Goal: Task Accomplishment & Management: Use online tool/utility

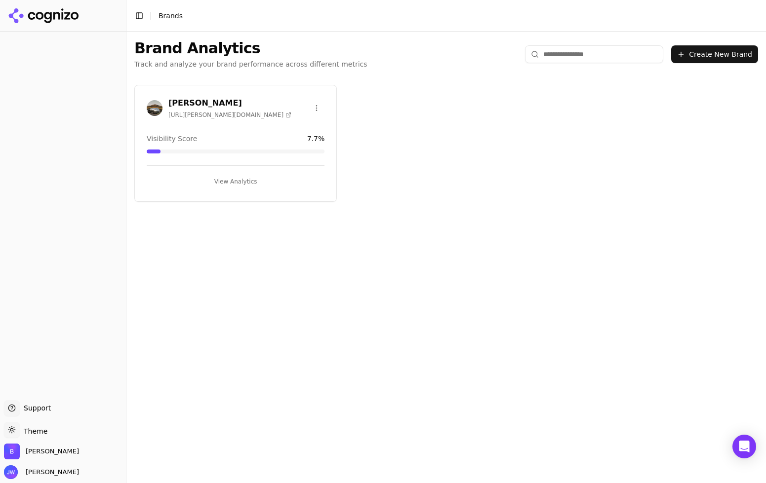
click at [246, 179] on button "View Analytics" at bounding box center [236, 182] width 178 height 16
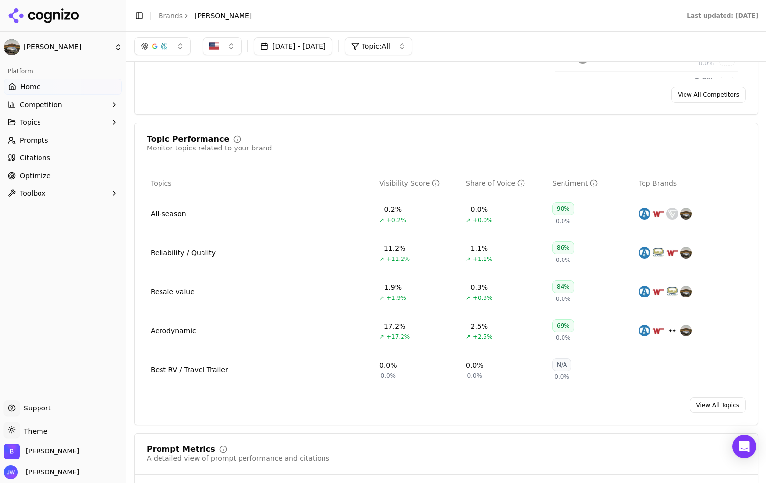
scroll to position [308, 0]
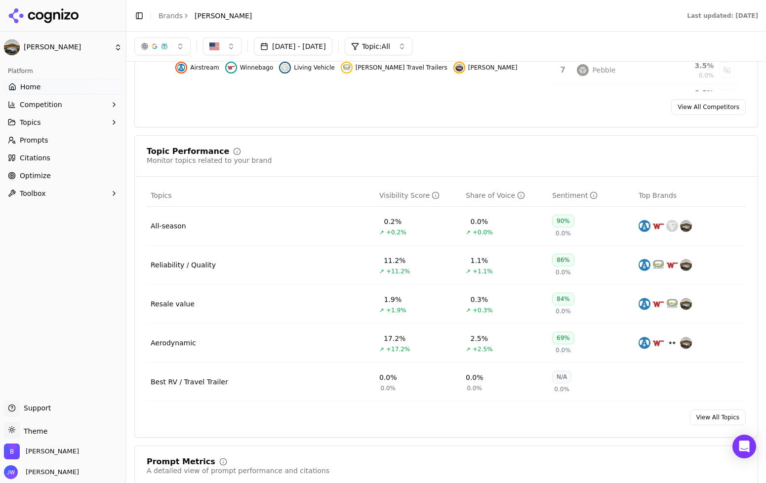
click at [713, 425] on link "View All Topics" at bounding box center [718, 418] width 56 height 16
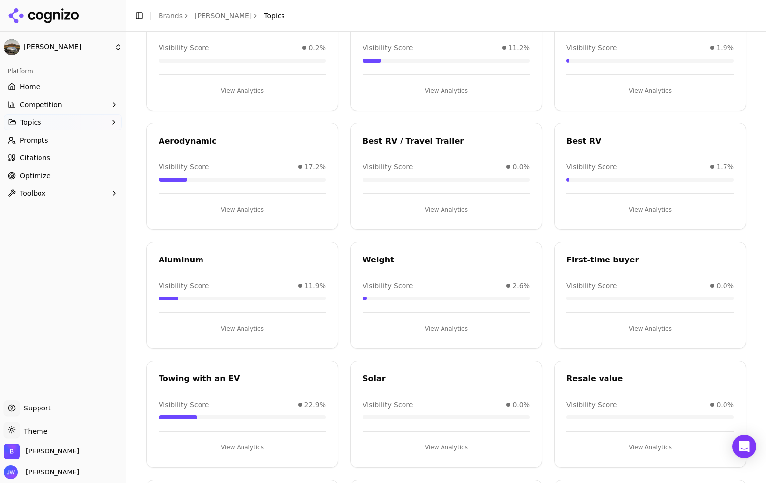
scroll to position [225, 0]
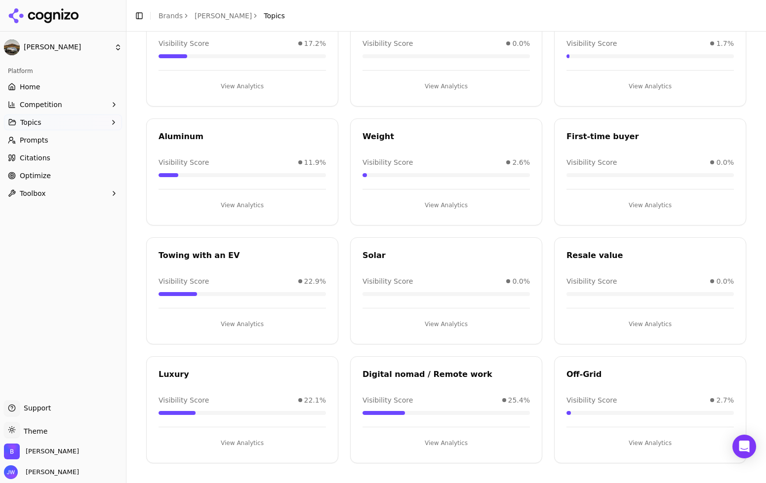
click at [646, 442] on button "View Analytics" at bounding box center [649, 443] width 167 height 16
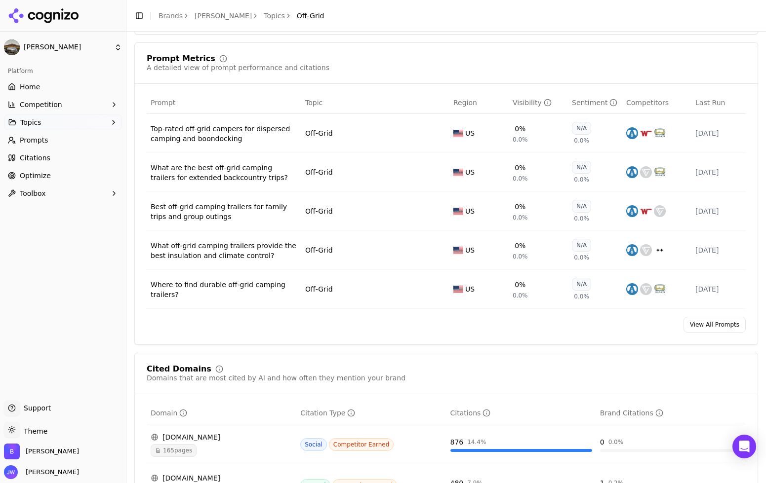
scroll to position [158, 0]
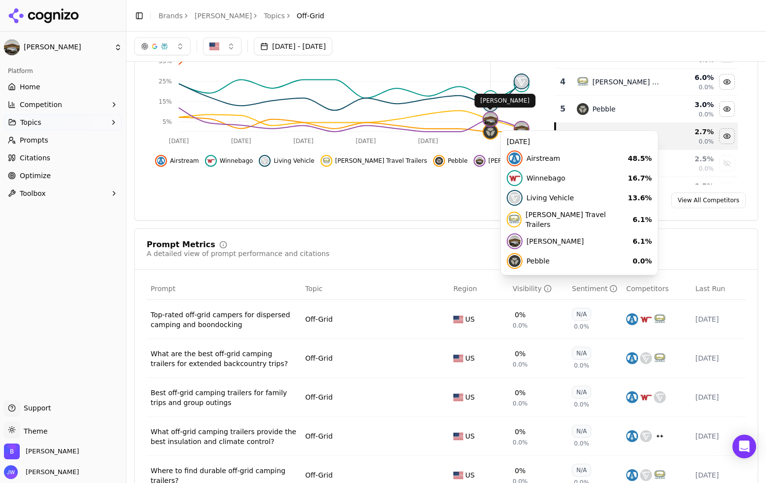
click img
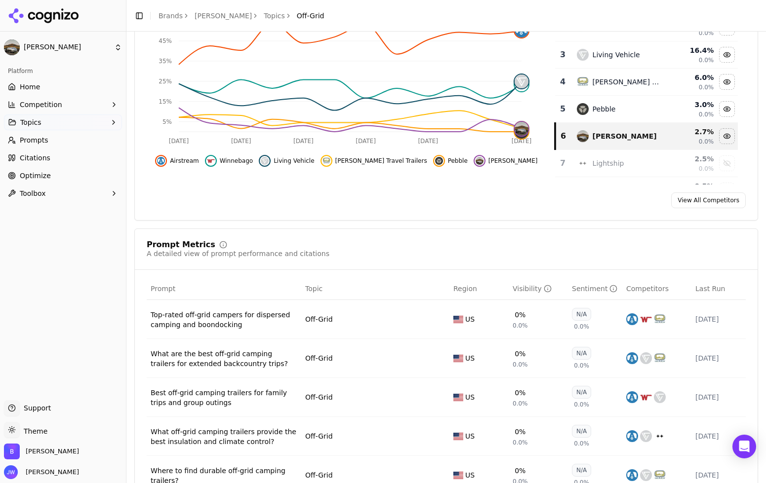
scroll to position [230, 0]
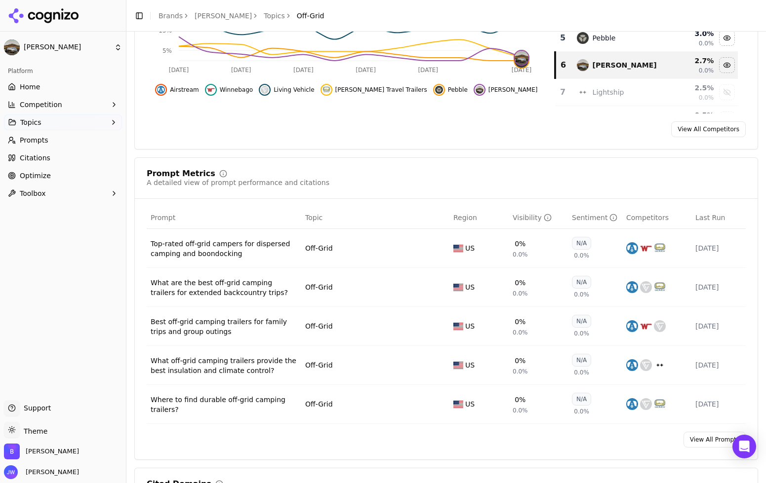
click at [689, 436] on link "View All Prompts" at bounding box center [714, 440] width 62 height 16
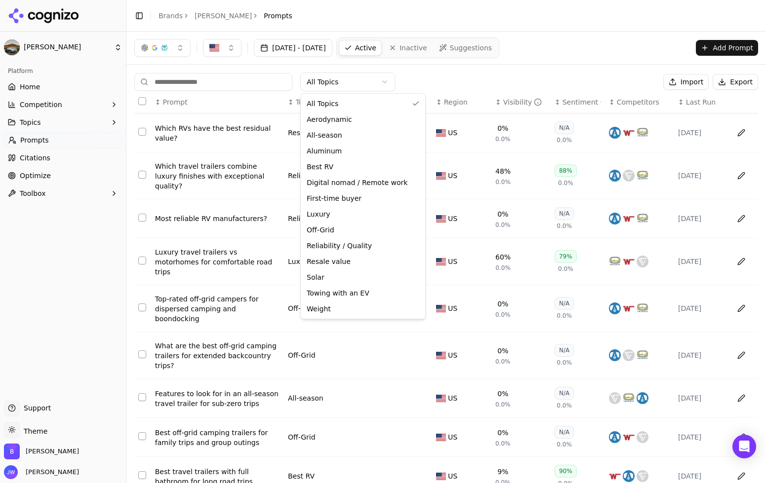
click at [367, 79] on html "[PERSON_NAME] Platform Home Competition Topics Prompts Citations Optimize Toolb…" at bounding box center [383, 241] width 766 height 483
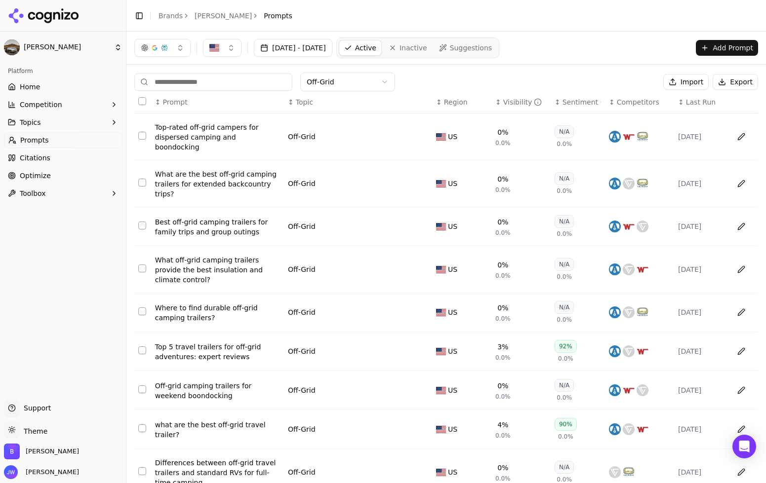
scroll to position [87, 0]
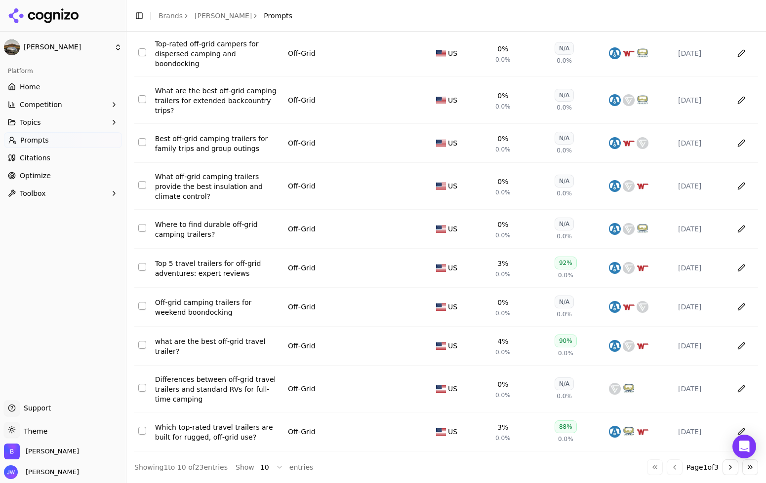
click at [226, 358] on td "what are the best off-grid travel trailer?" at bounding box center [217, 346] width 133 height 39
click at [236, 341] on div "what are the best off-grid travel trailer?" at bounding box center [217, 347] width 125 height 20
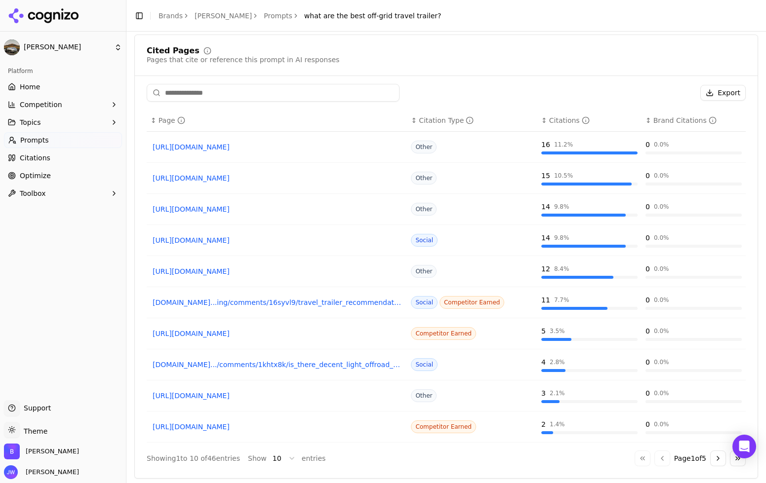
scroll to position [741, 0]
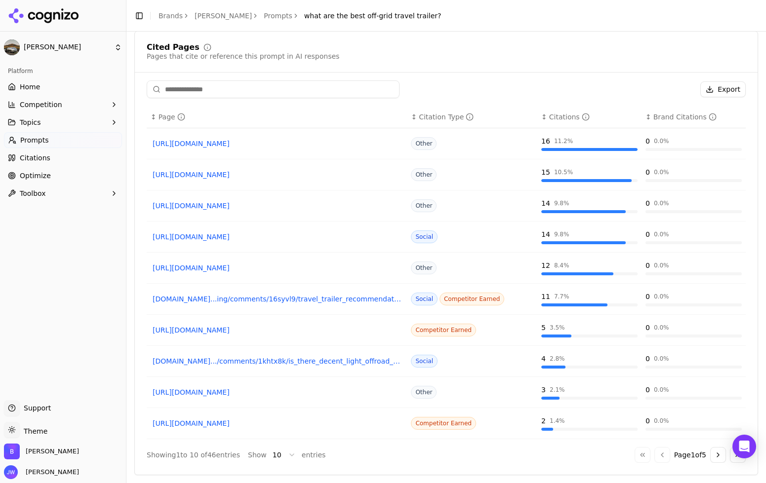
click at [264, 85] on input at bounding box center [273, 89] width 253 height 18
paste input "**********"
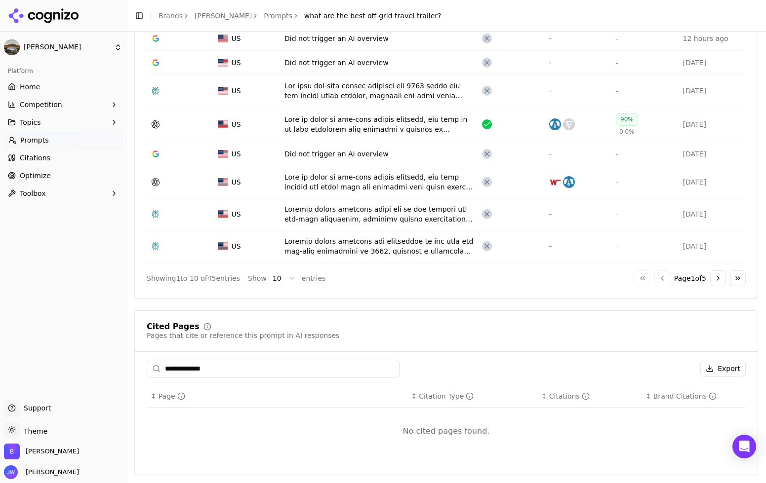
scroll to position [447, 0]
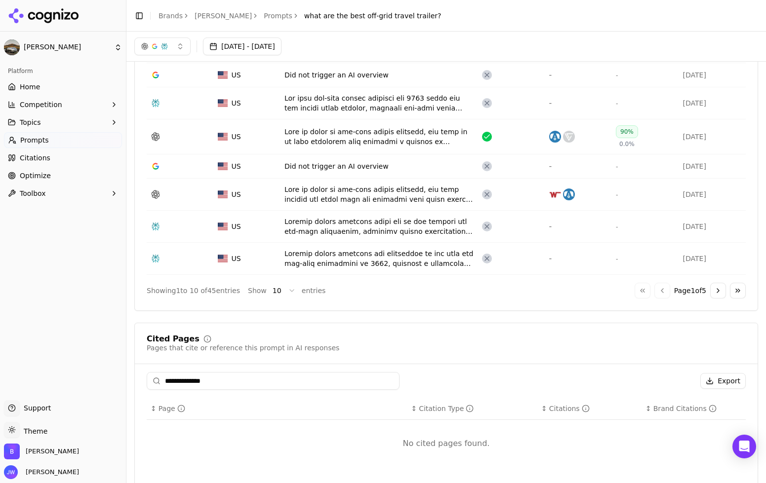
type input "**********"
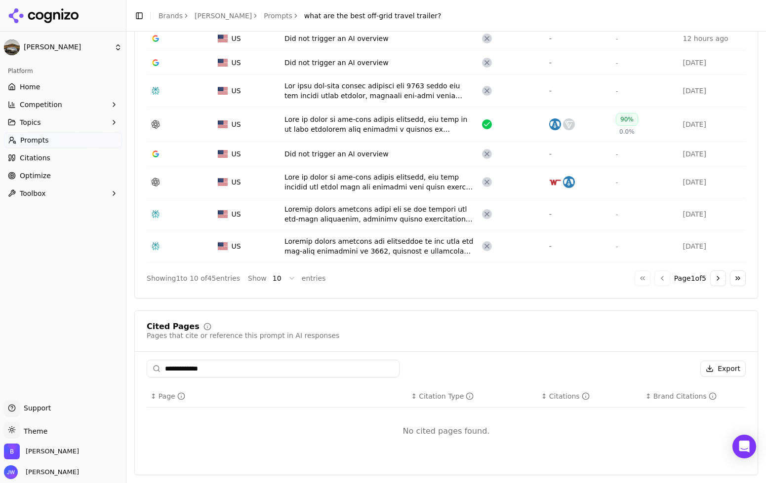
scroll to position [447, 0]
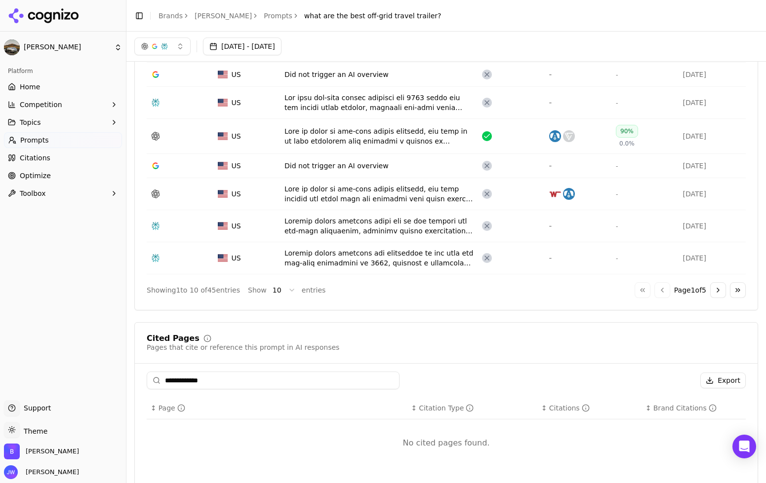
drag, startPoint x: 229, startPoint y: 383, endPoint x: 97, endPoint y: 375, distance: 131.5
click at [97, 375] on div "[PERSON_NAME] Platform Home Competition Topics Prompts Citations Optimize Toolb…" at bounding box center [383, 241] width 766 height 483
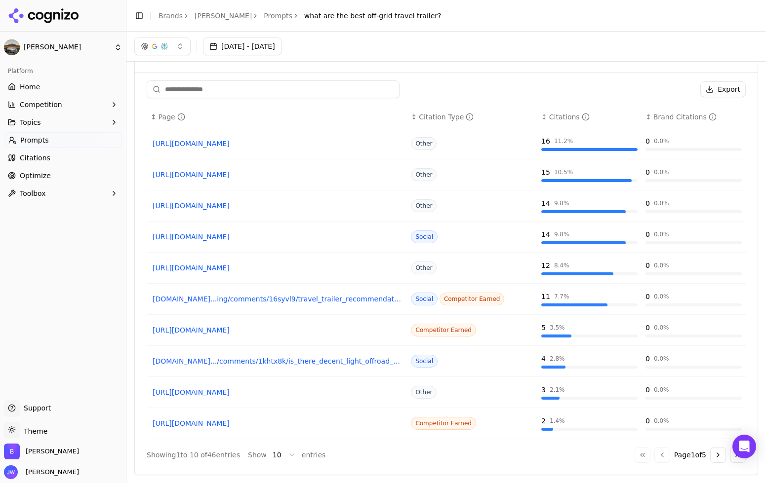
scroll to position [732, 0]
